Goal: Navigation & Orientation: Find specific page/section

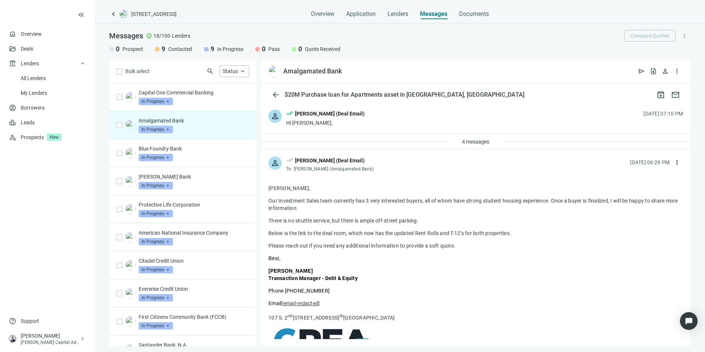
scroll to position [323, 0]
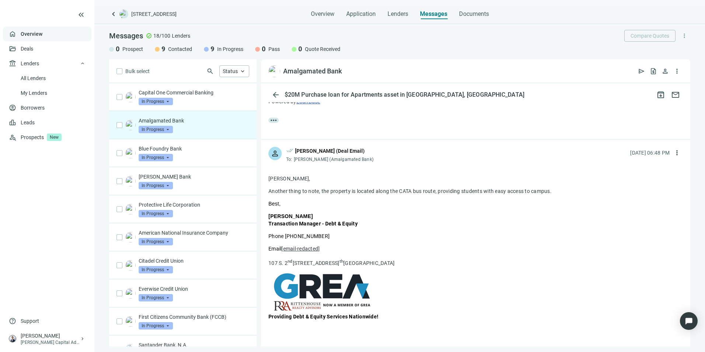
click at [42, 35] on link "Overview" at bounding box center [32, 34] width 22 height 6
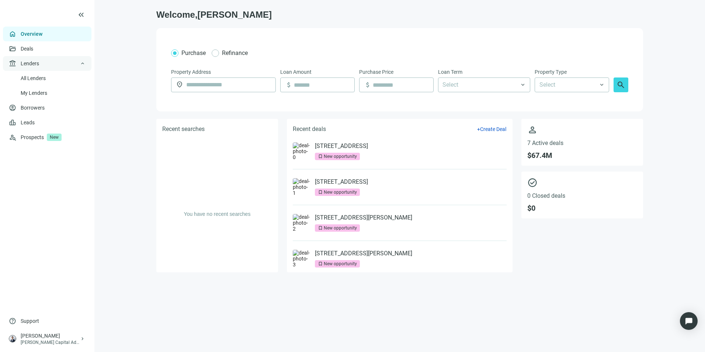
click at [46, 64] on div "account_balance Lenders keyboard_arrow_up" at bounding box center [47, 63] width 88 height 15
click at [46, 64] on div "account_balance Lenders keyboard_arrow_down" at bounding box center [47, 63] width 88 height 15
click at [34, 47] on link "Deals" at bounding box center [27, 49] width 13 height 6
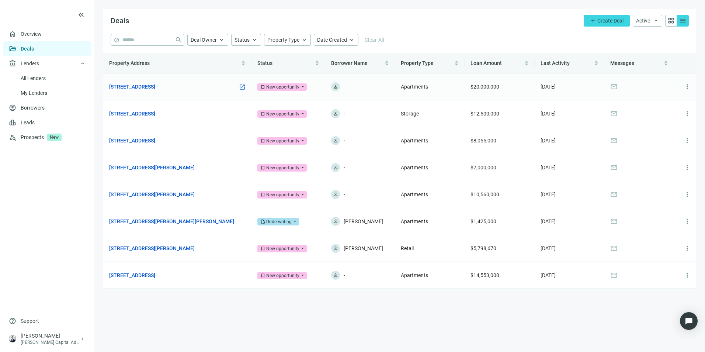
click at [155, 86] on link "[STREET_ADDRESS]" at bounding box center [132, 87] width 46 height 8
